Goal: Find specific page/section: Find specific page/section

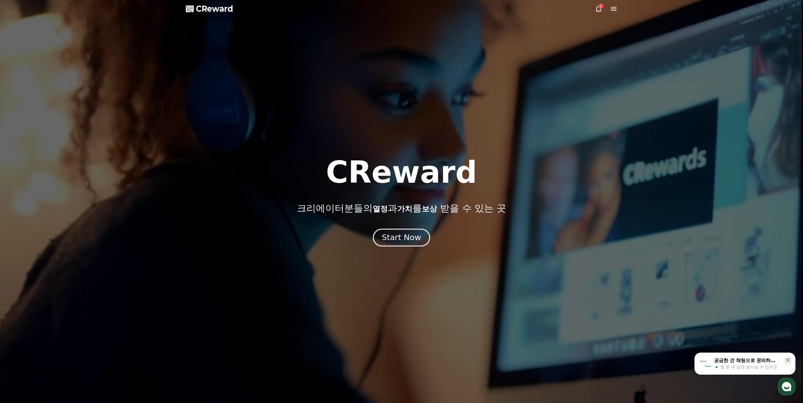
click at [408, 232] on button "Start Now" at bounding box center [401, 238] width 57 height 18
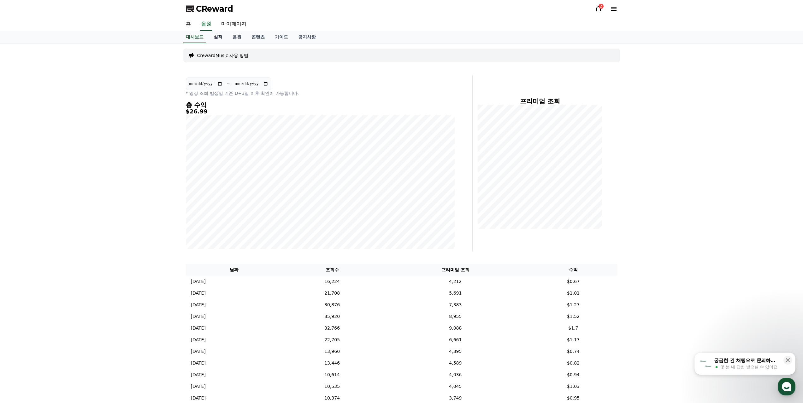
click at [218, 38] on link "실적" at bounding box center [218, 37] width 19 height 12
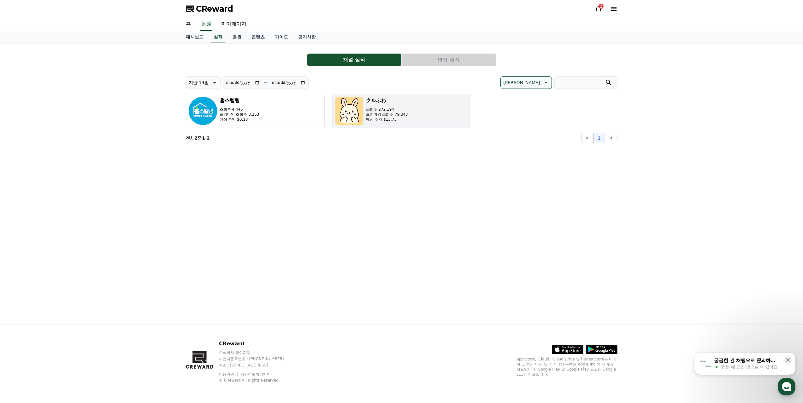
click at [384, 110] on p "조회수 272,194" at bounding box center [387, 109] width 42 height 5
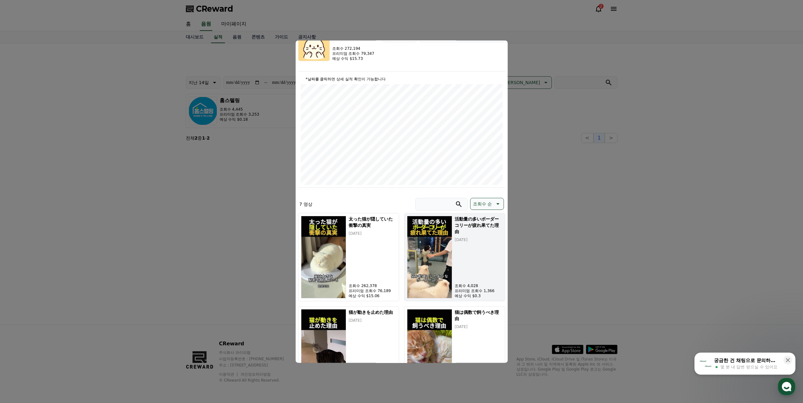
scroll to position [95, 0]
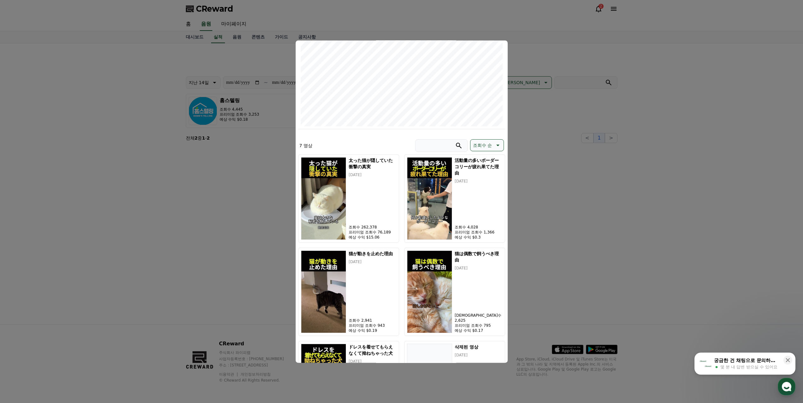
click at [482, 145] on p "조회수 순" at bounding box center [482, 145] width 19 height 9
click at [485, 164] on button "[PERSON_NAME]" at bounding box center [491, 162] width 42 height 14
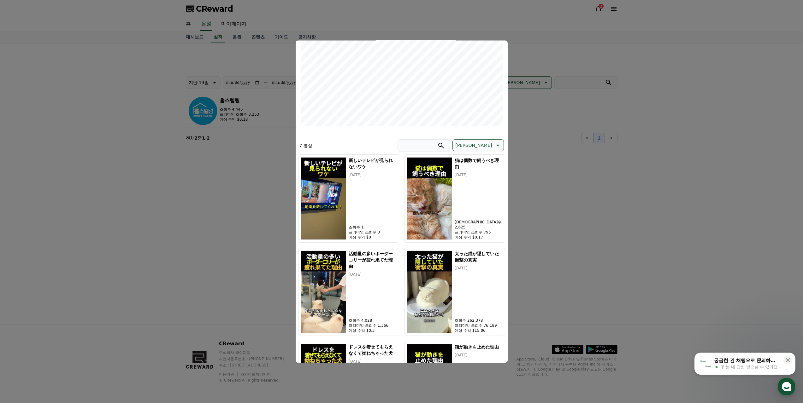
click at [393, 140] on div "7 영상 [PERSON_NAME]" at bounding box center [401, 146] width 207 height 15
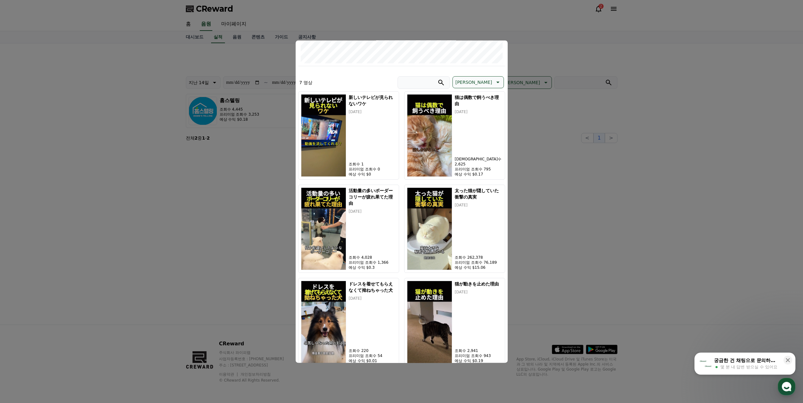
scroll to position [0, 0]
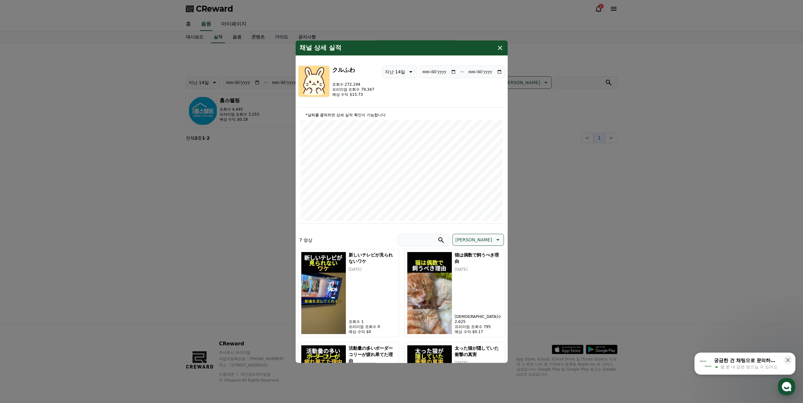
click at [591, 147] on button "close modal" at bounding box center [401, 201] width 803 height 403
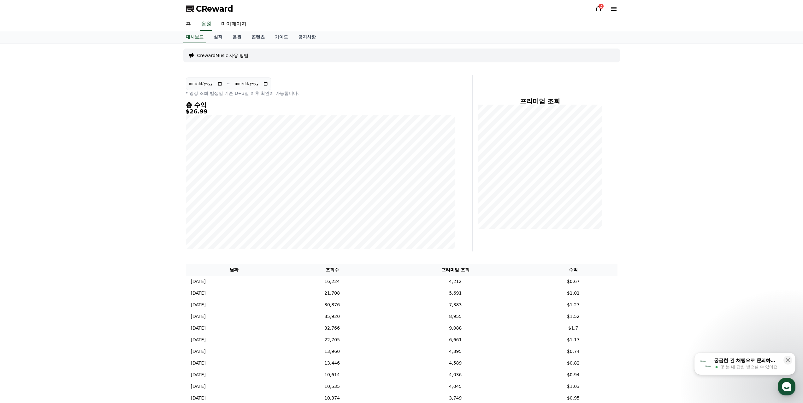
click at [701, 207] on div "**********" at bounding box center [401, 299] width 803 height 510
